Goal: Transaction & Acquisition: Purchase product/service

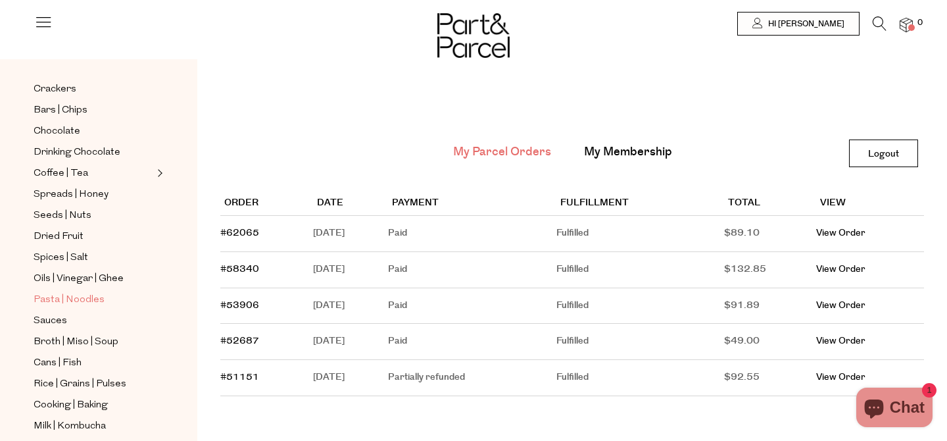
scroll to position [240, 0]
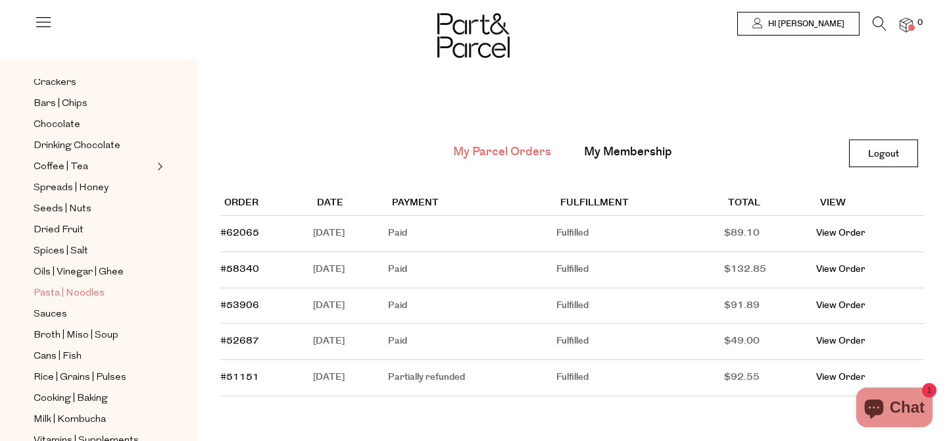
click at [78, 291] on span "Pasta | Noodles" at bounding box center [69, 293] width 71 height 16
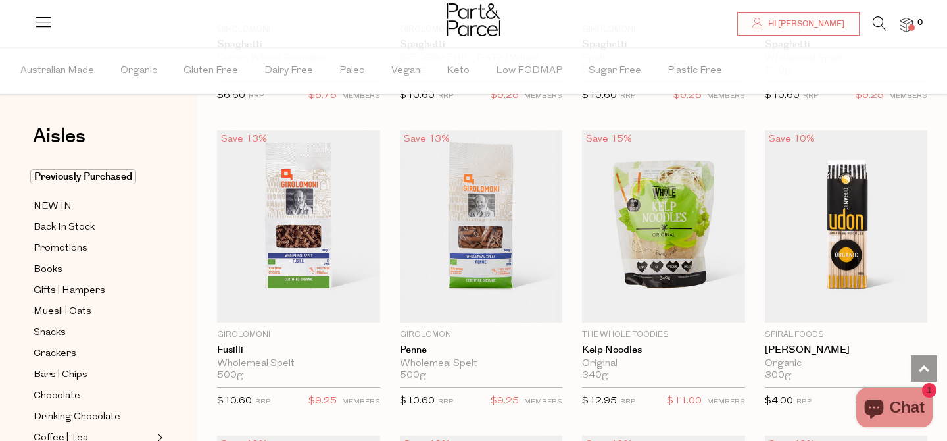
scroll to position [2484, 0]
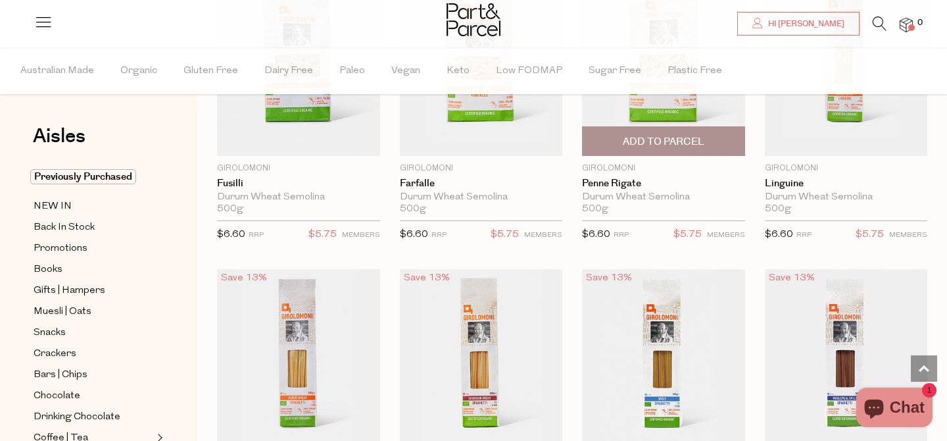
scroll to position [1912, 0]
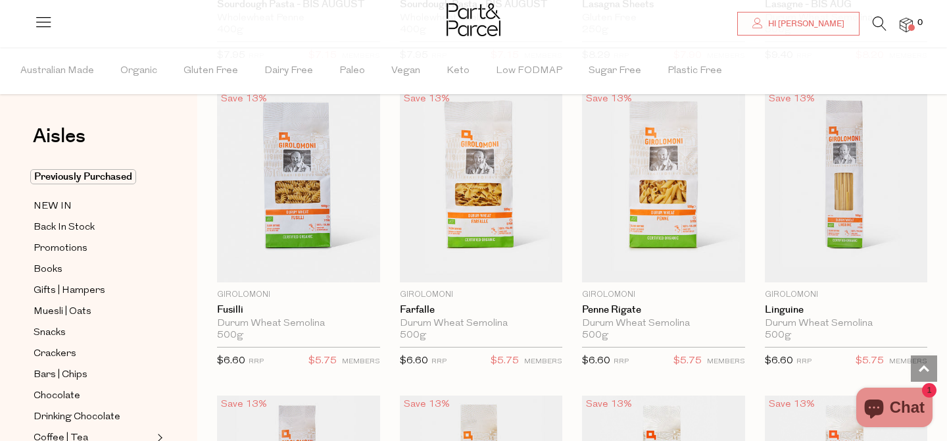
click at [875, 32] on link at bounding box center [880, 27] width 14 height 14
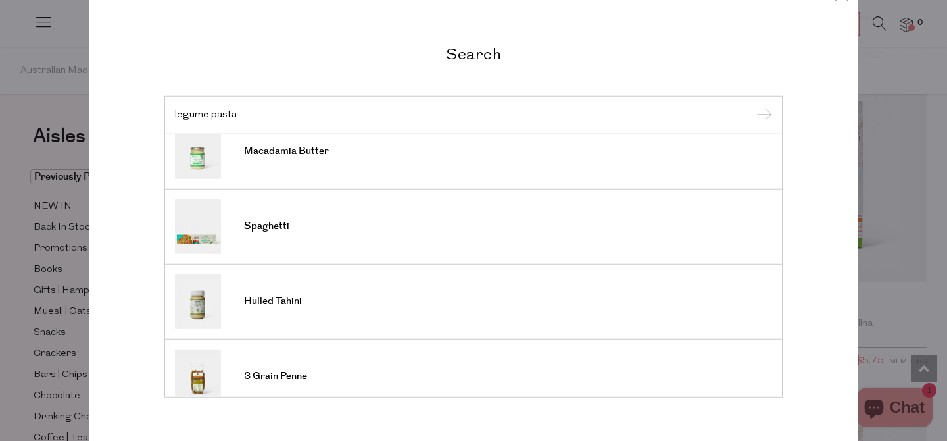
scroll to position [268, 0]
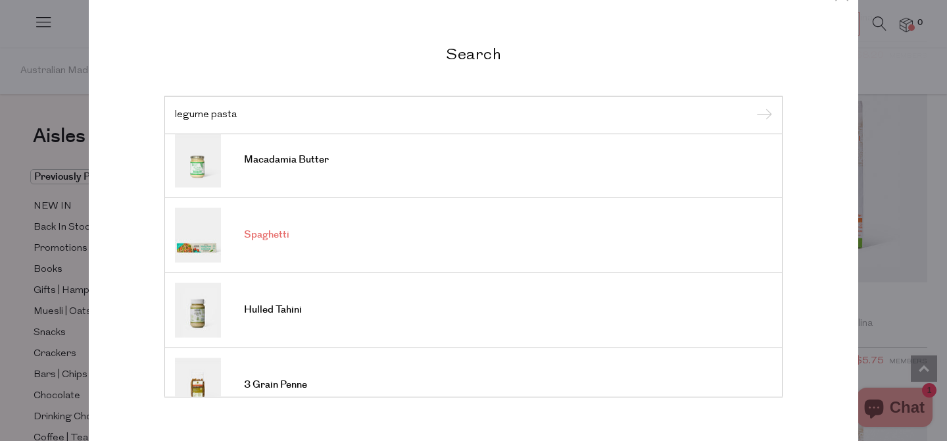
type input "legume pasta"
click at [266, 232] on span "Spaghetti" at bounding box center [266, 234] width 45 height 13
